Goal: Task Accomplishment & Management: Complete application form

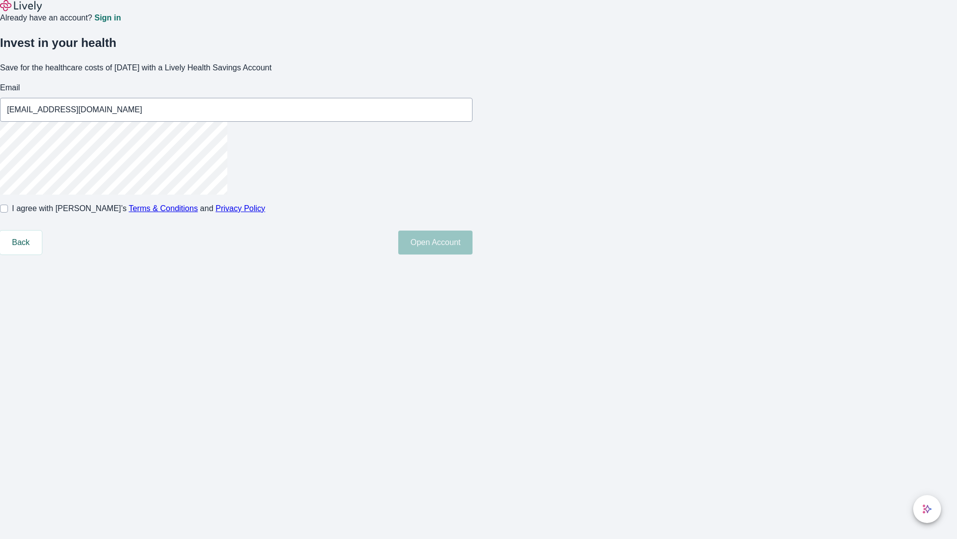
click at [8, 212] on input "I agree with Lively’s Terms & Conditions and Privacy Policy" at bounding box center [4, 208] width 8 height 8
checkbox input "true"
click at [473, 254] on button "Open Account" at bounding box center [435, 242] width 74 height 24
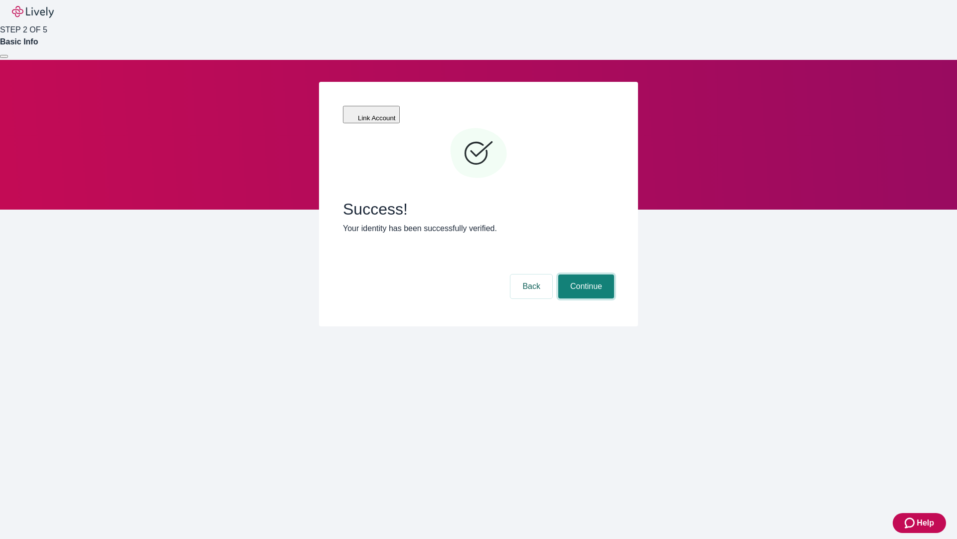
click at [585, 274] on button "Continue" at bounding box center [586, 286] width 56 height 24
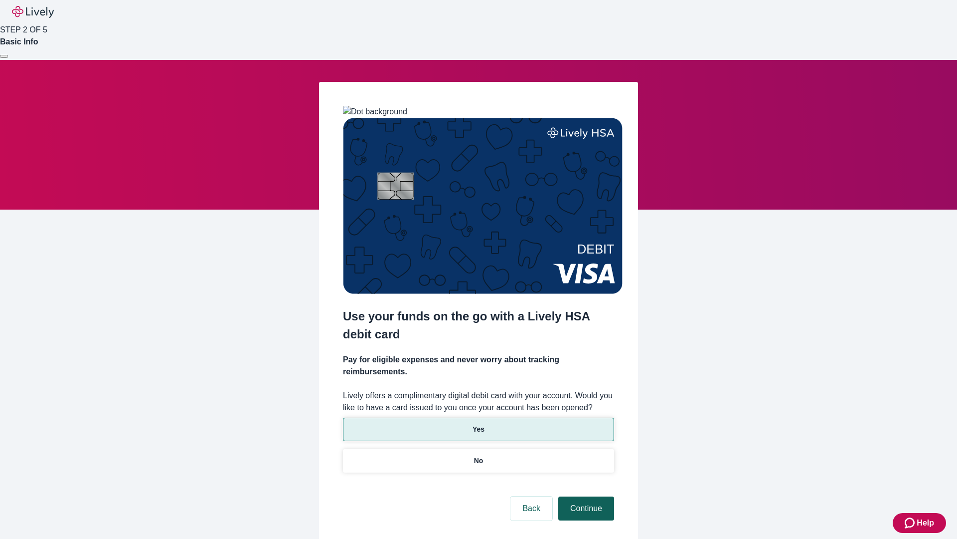
click at [478, 424] on p "Yes" at bounding box center [479, 429] width 12 height 10
click at [585, 496] on button "Continue" at bounding box center [586, 508] width 56 height 24
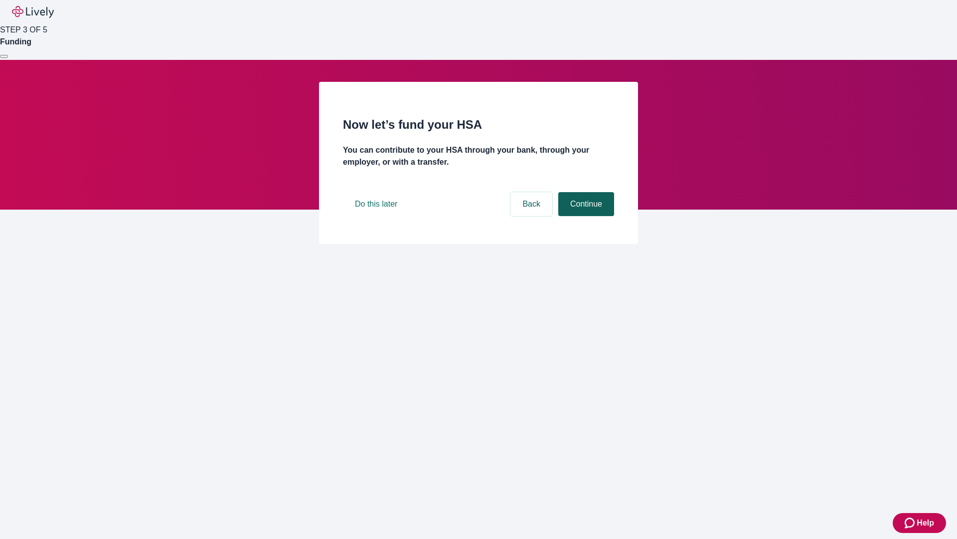
click at [585, 216] on button "Continue" at bounding box center [586, 204] width 56 height 24
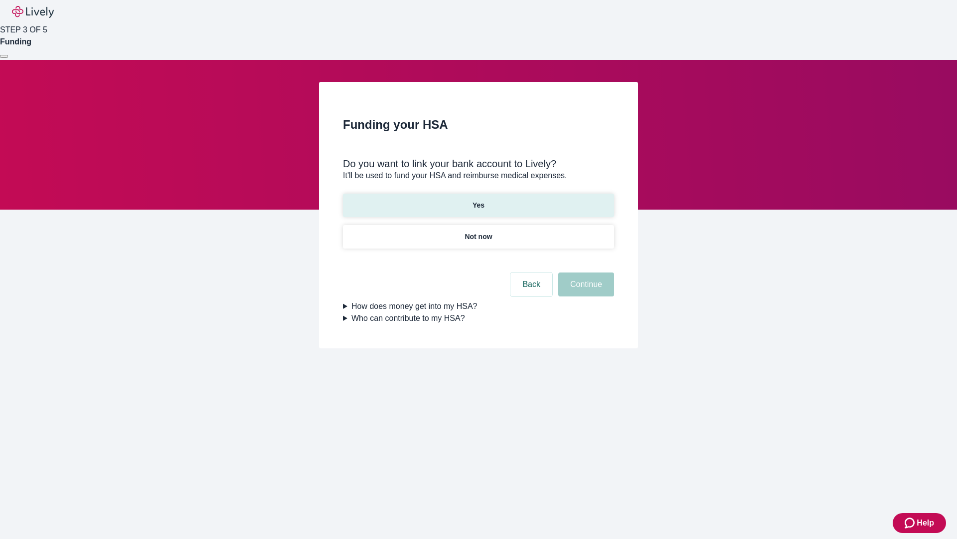
click at [478, 200] on p "Yes" at bounding box center [479, 205] width 12 height 10
click at [585, 272] on button "Continue" at bounding box center [586, 284] width 56 height 24
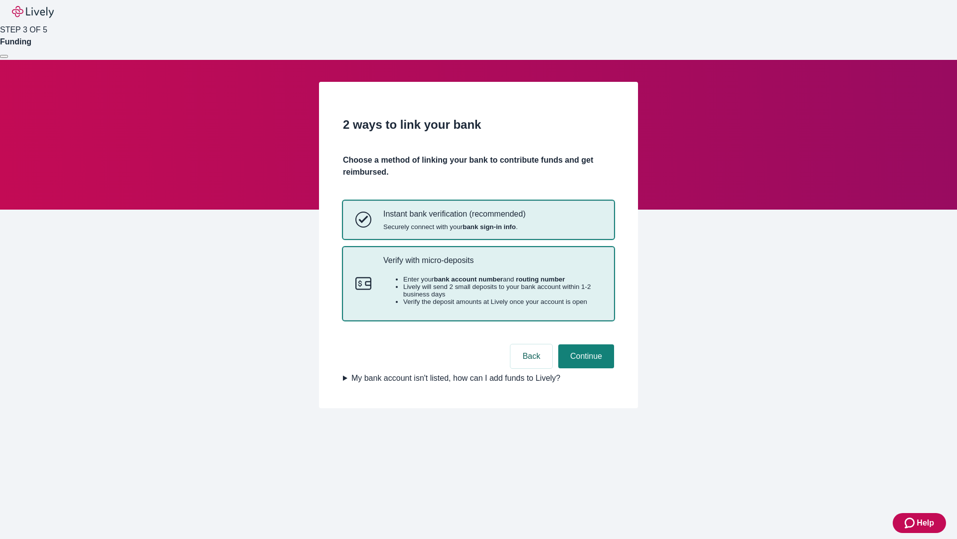
click at [492, 265] on p "Verify with micro-deposits" at bounding box center [492, 259] width 218 height 9
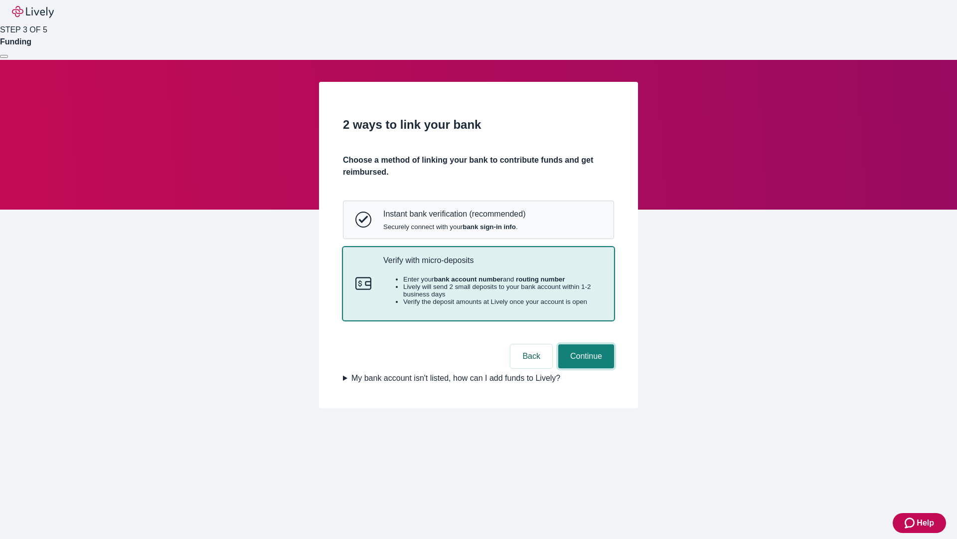
click at [585, 368] on button "Continue" at bounding box center [586, 356] width 56 height 24
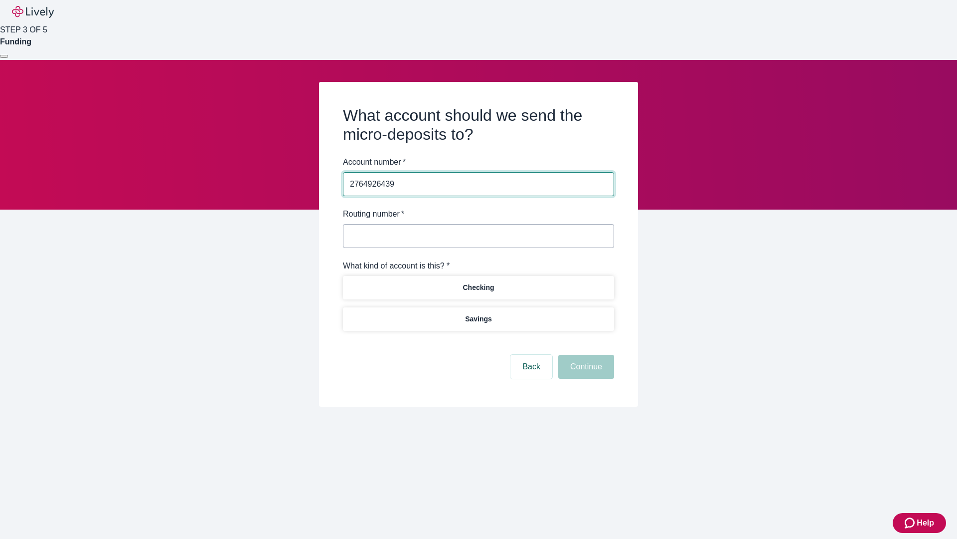
type input "2764926439"
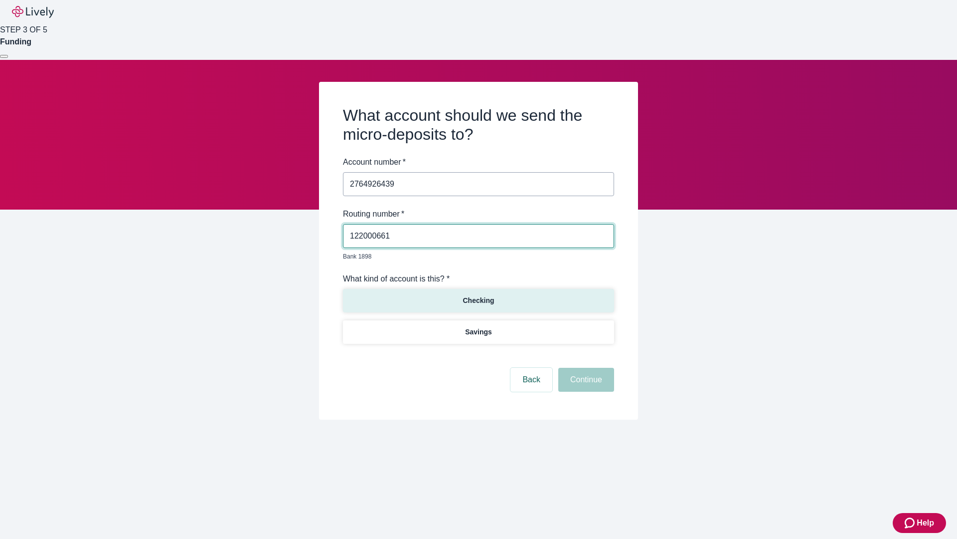
type input "122000661"
click at [478, 295] on p "Checking" at bounding box center [478, 300] width 31 height 10
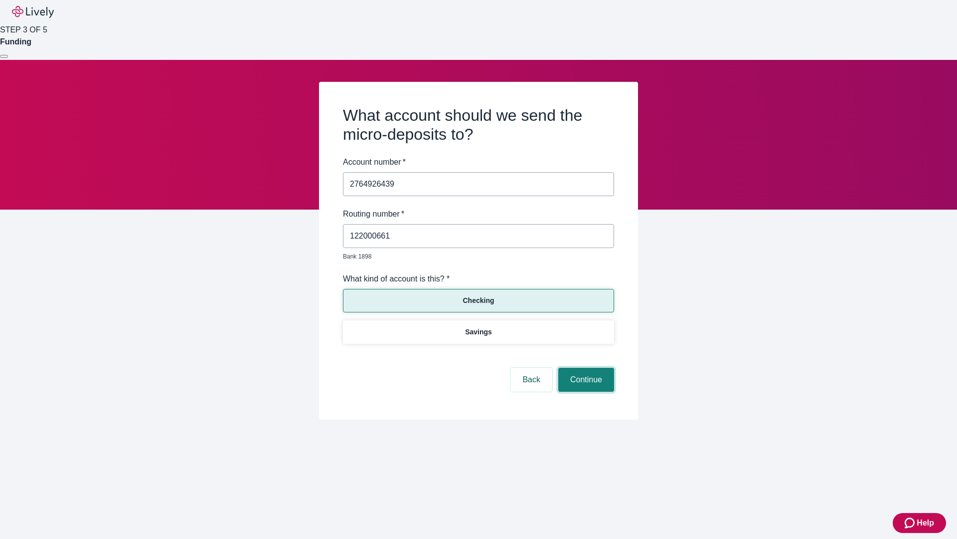
click at [585, 368] on button "Continue" at bounding box center [586, 379] width 56 height 24
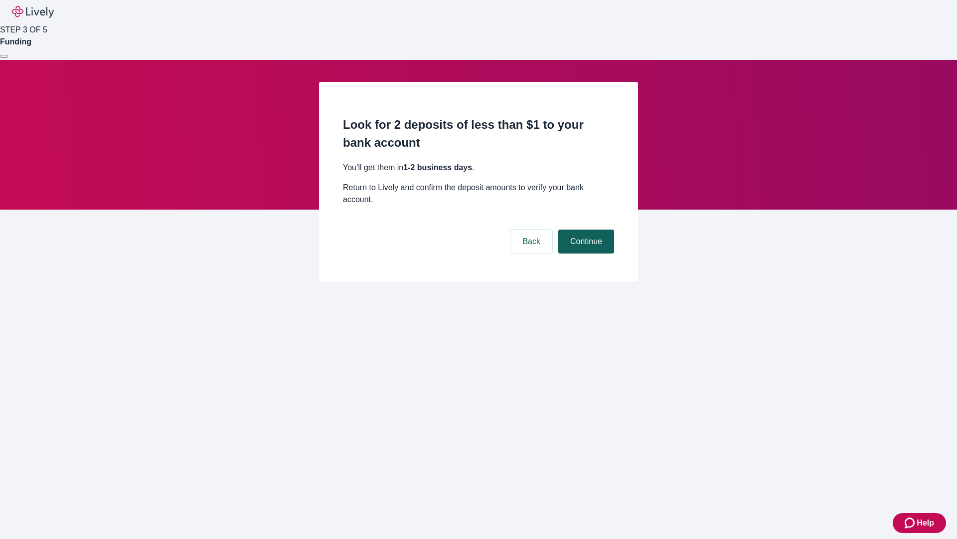
click at [585, 229] on button "Continue" at bounding box center [586, 241] width 56 height 24
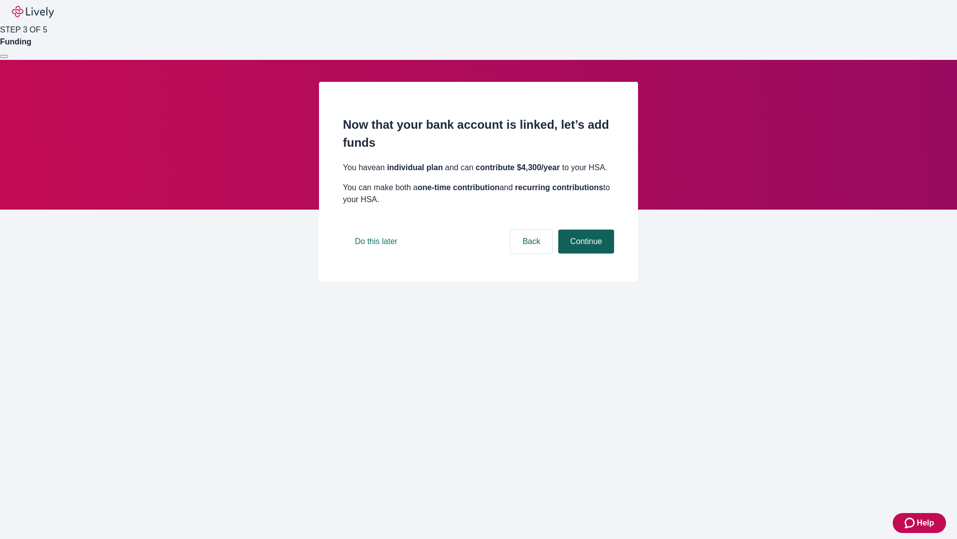
click at [585, 253] on button "Continue" at bounding box center [586, 241] width 56 height 24
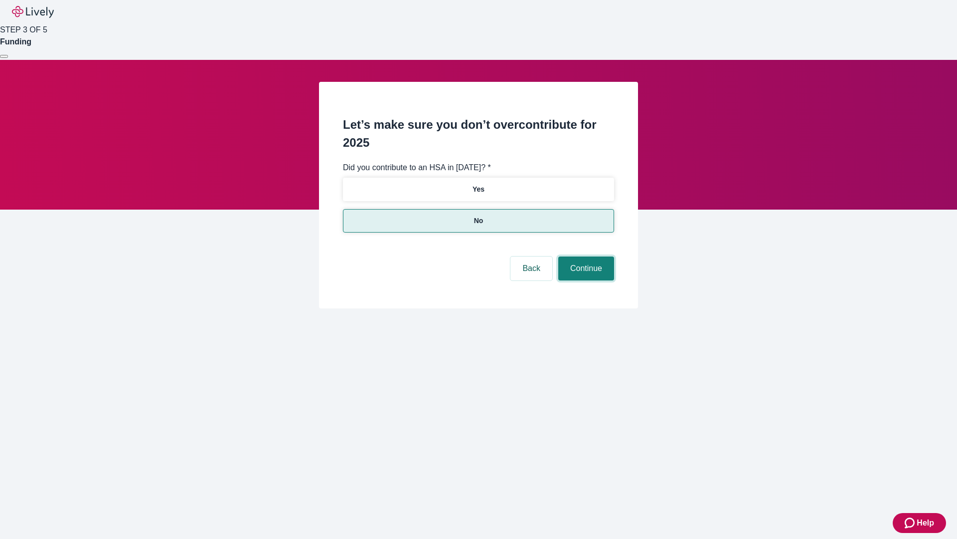
click at [585, 256] on button "Continue" at bounding box center [586, 268] width 56 height 24
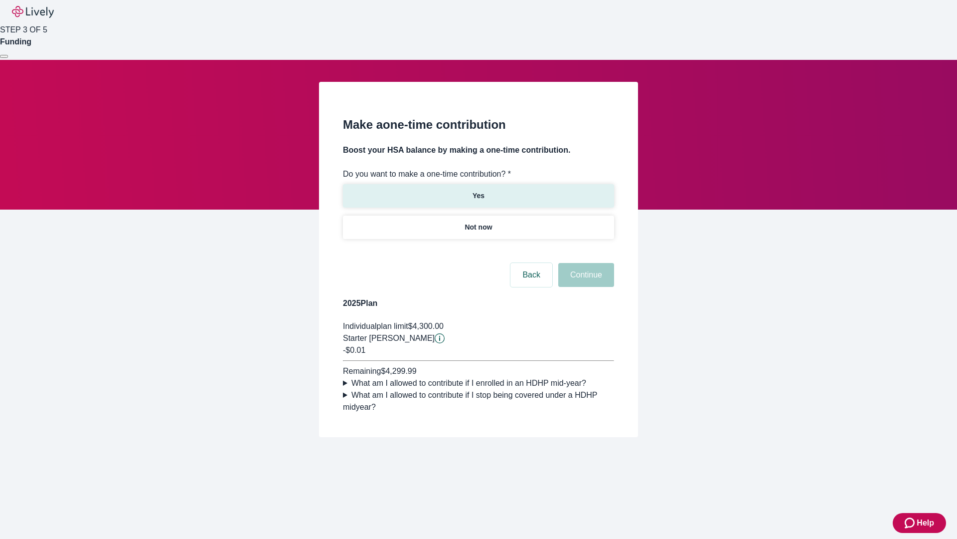
click at [478, 190] on p "Yes" at bounding box center [479, 195] width 12 height 10
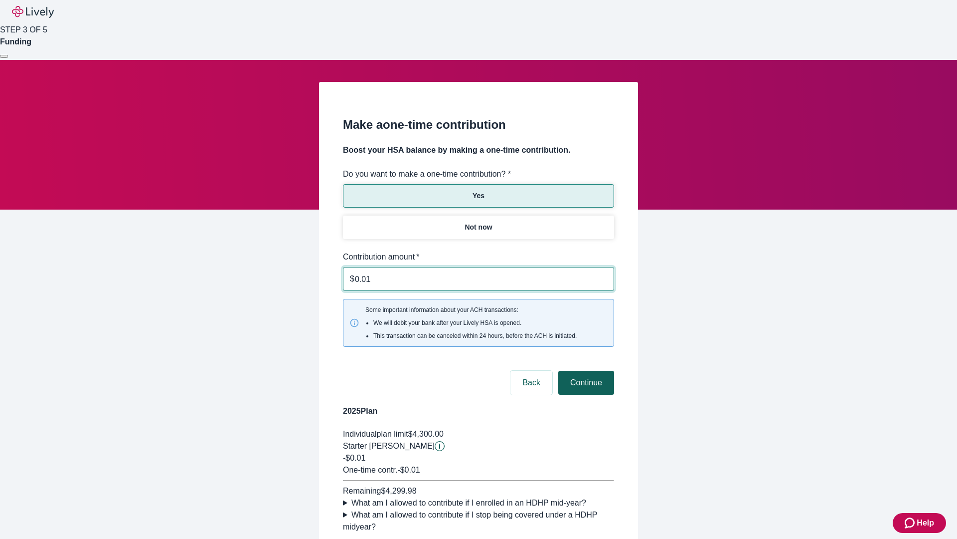
click at [585, 370] on button "Continue" at bounding box center [586, 382] width 56 height 24
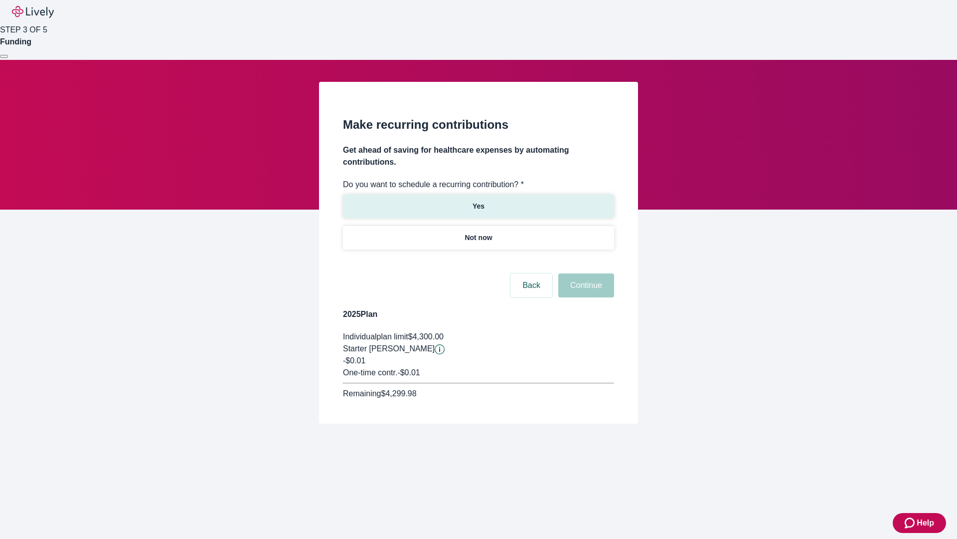
click at [478, 201] on p "Yes" at bounding box center [479, 206] width 12 height 10
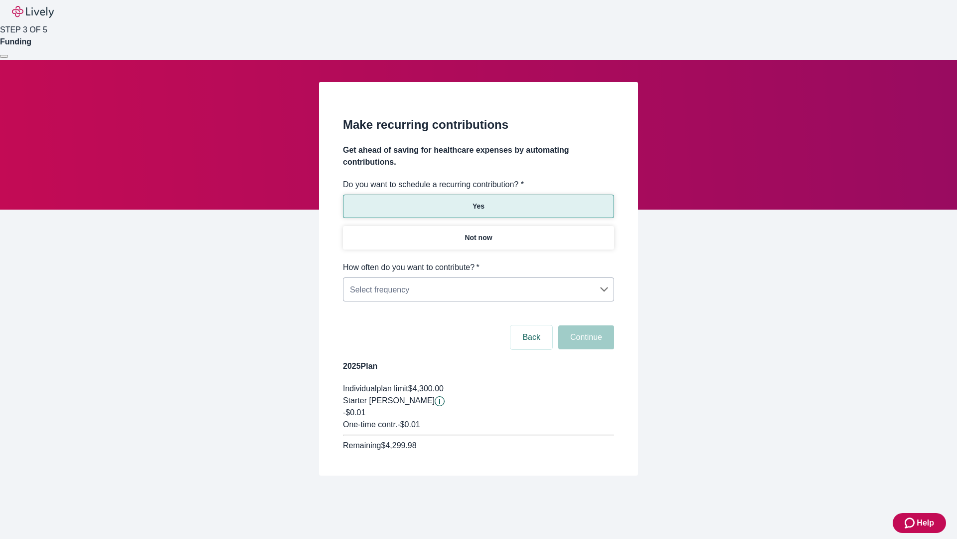
click at [478, 261] on body "Help STEP 3 OF 5 Funding Make recurring contributions Get ahead of saving for h…" at bounding box center [478, 261] width 957 height 523
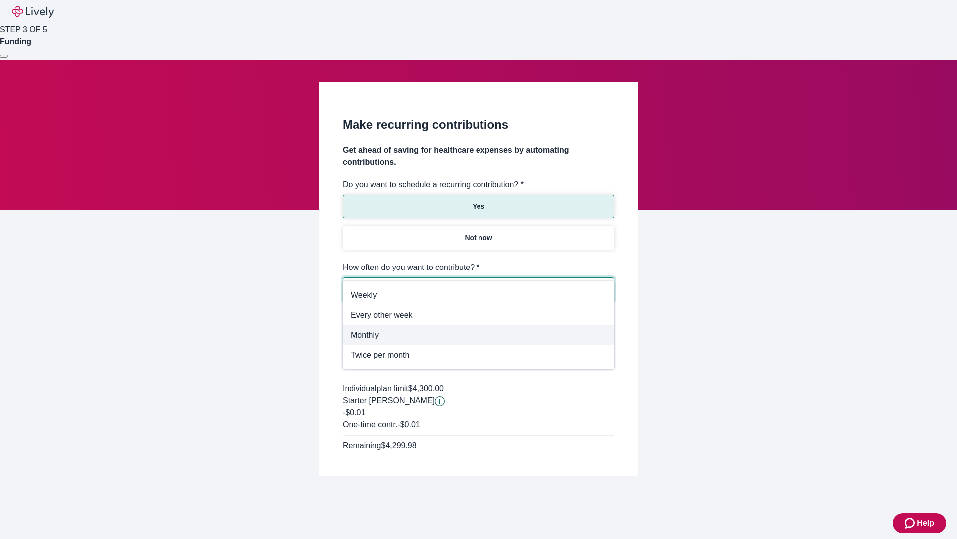
click at [479, 333] on span "Monthly" at bounding box center [478, 335] width 255 height 12
type input "Monthly"
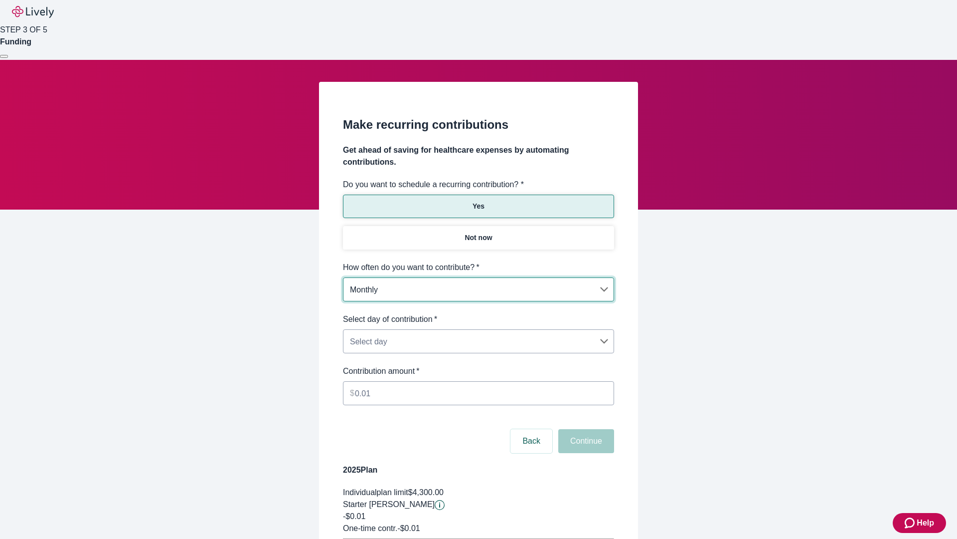
click at [478, 313] on body "Help STEP 3 OF 5 Funding Make recurring contributions Get ahead of saving for h…" at bounding box center [478, 313] width 957 height 627
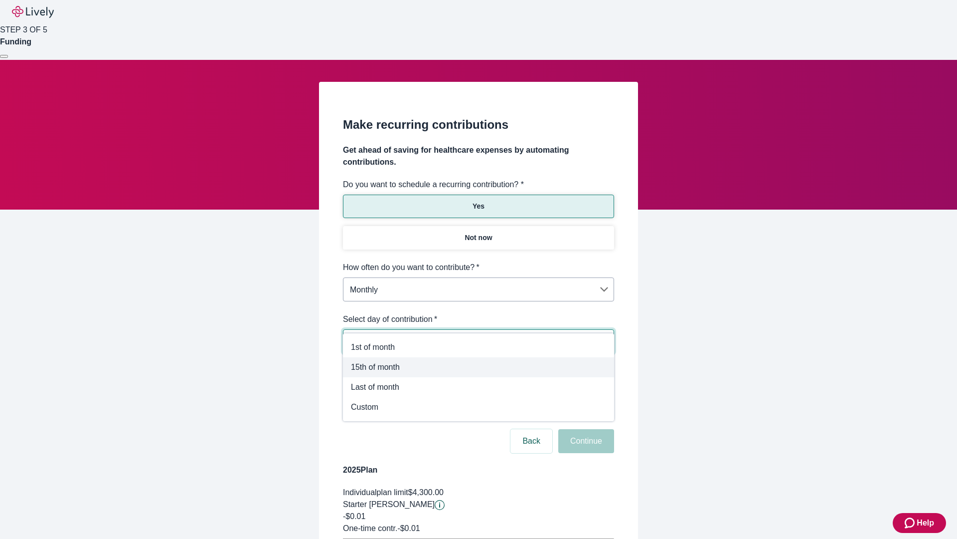
click at [479, 367] on span "15th of month" at bounding box center [478, 367] width 255 height 12
type input "Monthly15th"
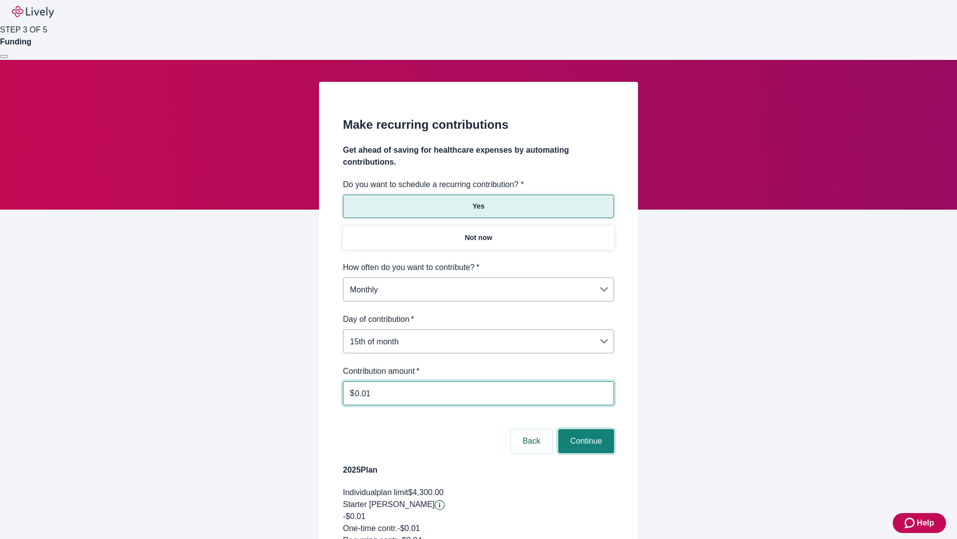
click at [585, 429] on button "Continue" at bounding box center [586, 441] width 56 height 24
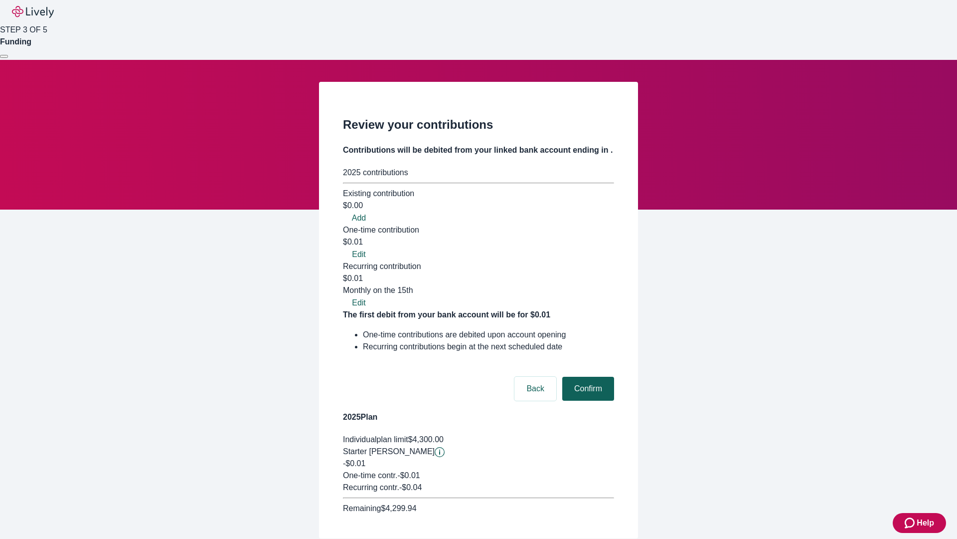
click at [587, 376] on button "Confirm" at bounding box center [588, 388] width 52 height 24
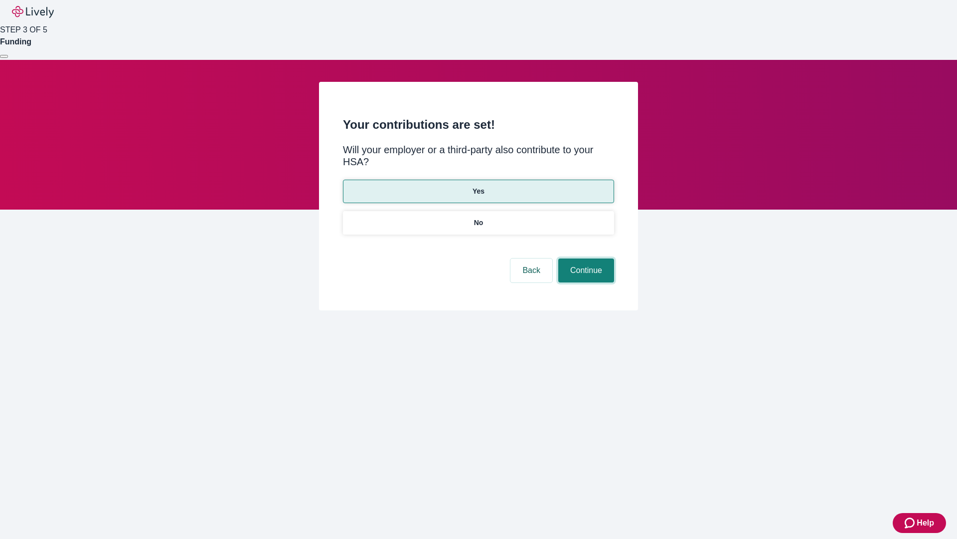
click at [585, 258] on button "Continue" at bounding box center [586, 270] width 56 height 24
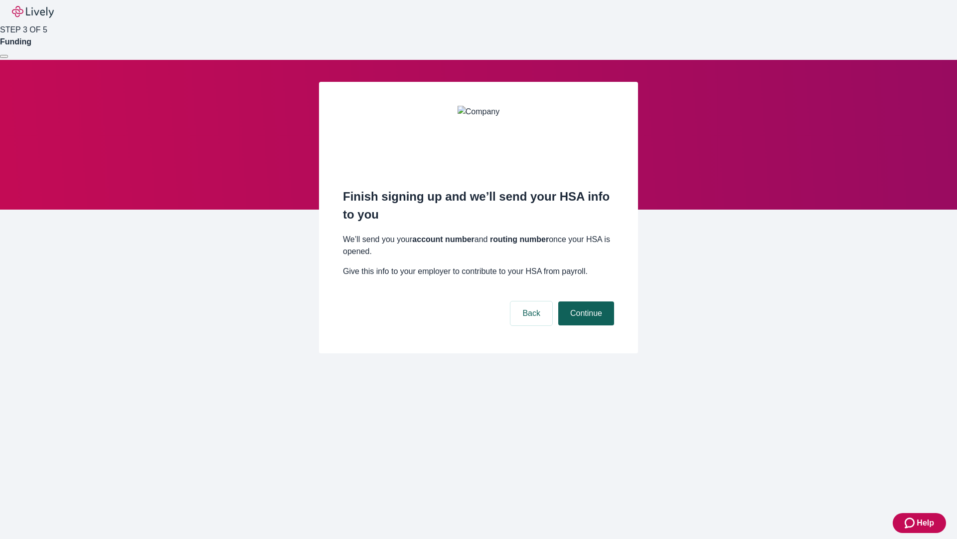
click at [585, 301] on button "Continue" at bounding box center [586, 313] width 56 height 24
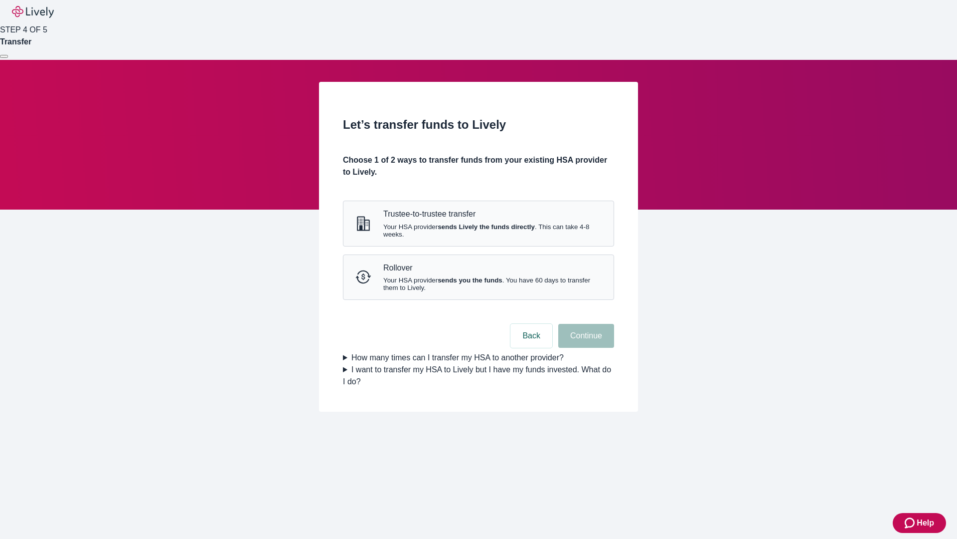
click at [478, 230] on strong "sends Lively the funds directly" at bounding box center [486, 226] width 97 height 7
click at [585, 348] on button "Continue" at bounding box center [586, 336] width 56 height 24
